Goal: Transaction & Acquisition: Purchase product/service

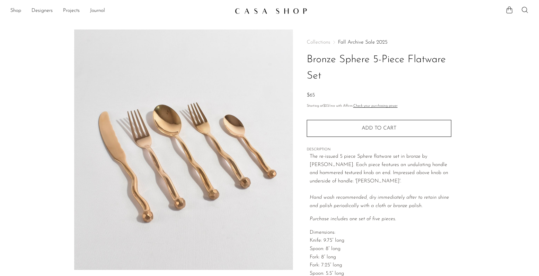
click at [301, 12] on img at bounding box center [271, 11] width 72 height 6
